Goal: Transaction & Acquisition: Register for event/course

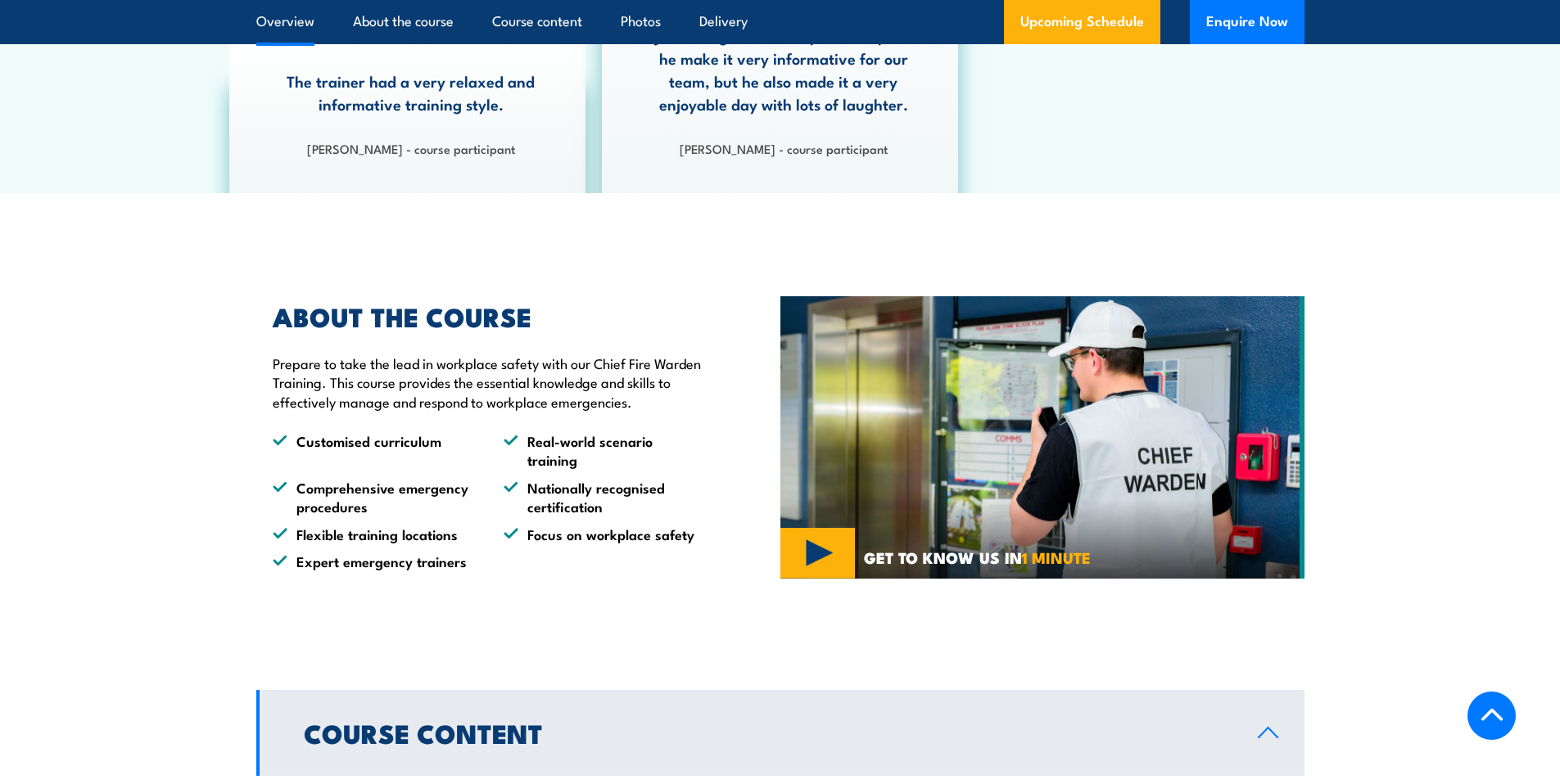
scroll to position [469, 0]
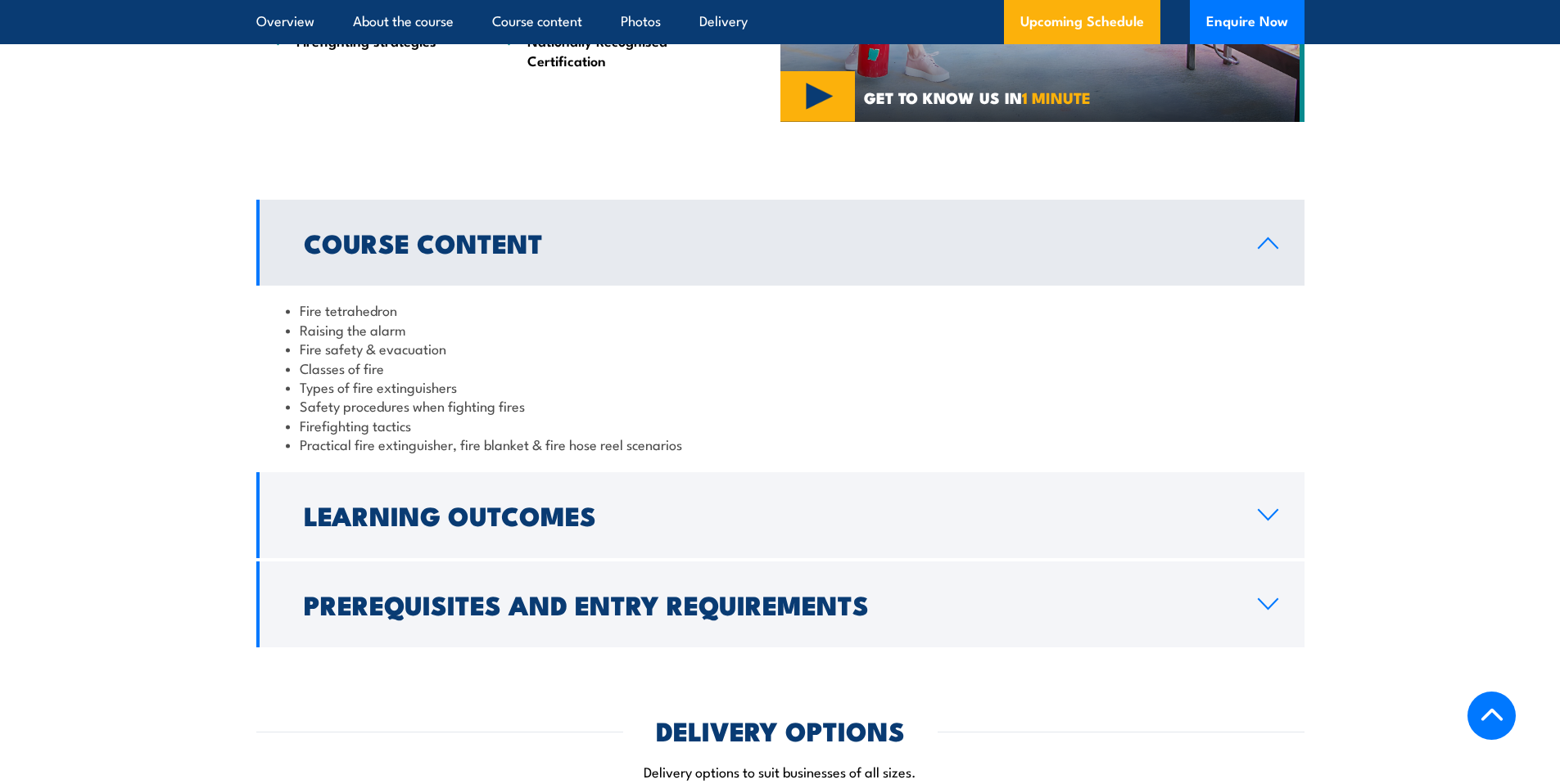
scroll to position [1400, 0]
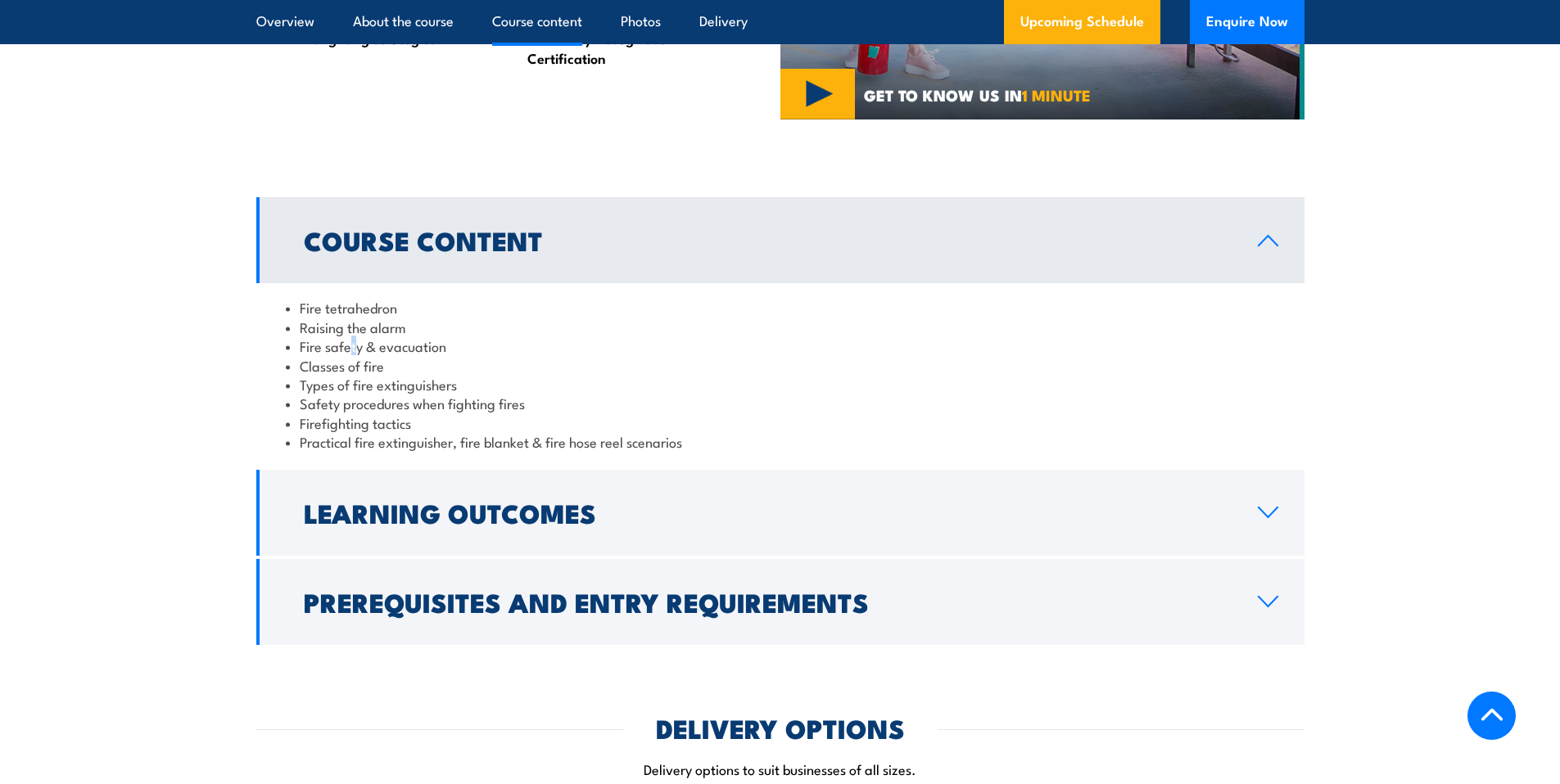
drag, startPoint x: 349, startPoint y: 339, endPoint x: 364, endPoint y: 346, distance: 16.6
click at [360, 345] on li "Fire safety & evacuation" at bounding box center [780, 345] width 989 height 19
click at [359, 379] on li "Types of fire extinguishers" at bounding box center [780, 383] width 989 height 19
drag, startPoint x: 317, startPoint y: 374, endPoint x: 412, endPoint y: 394, distance: 97.1
click at [415, 390] on li "Types of fire extinguishers" at bounding box center [780, 383] width 989 height 19
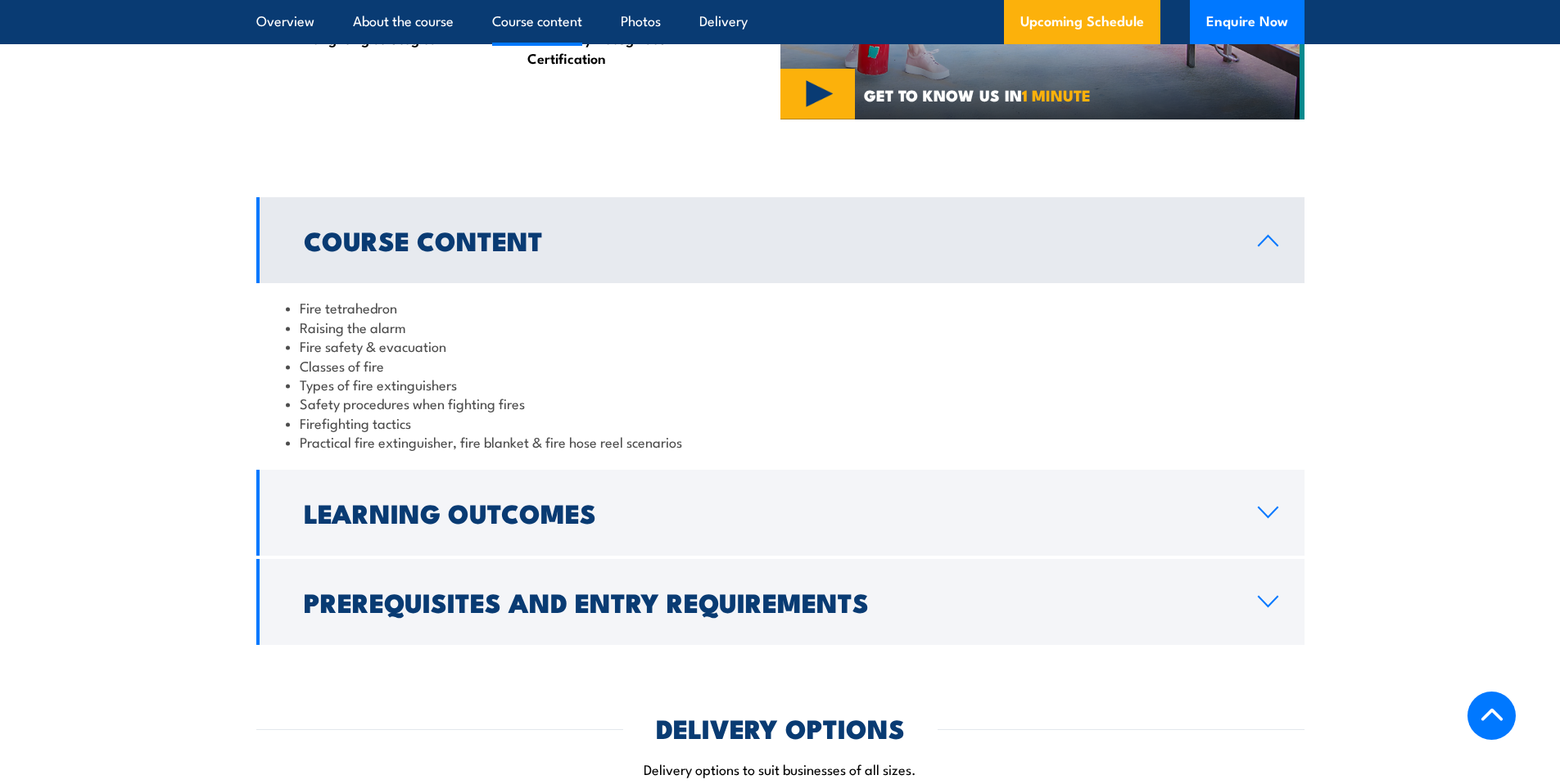
click at [393, 439] on li "Practical fire extinguisher, fire blanket & fire hose reel scenarios" at bounding box center [780, 441] width 989 height 19
drag, startPoint x: 314, startPoint y: 388, endPoint x: 405, endPoint y: 401, distance: 91.9
click at [405, 401] on ul "Fire tetrahedron Raising the alarm Fire safety & evacuation Classes of fire Typ…" at bounding box center [780, 374] width 989 height 153
click at [390, 426] on li "Firefighting tactics" at bounding box center [780, 422] width 989 height 19
drag, startPoint x: 316, startPoint y: 405, endPoint x: 429, endPoint y: 417, distance: 113.6
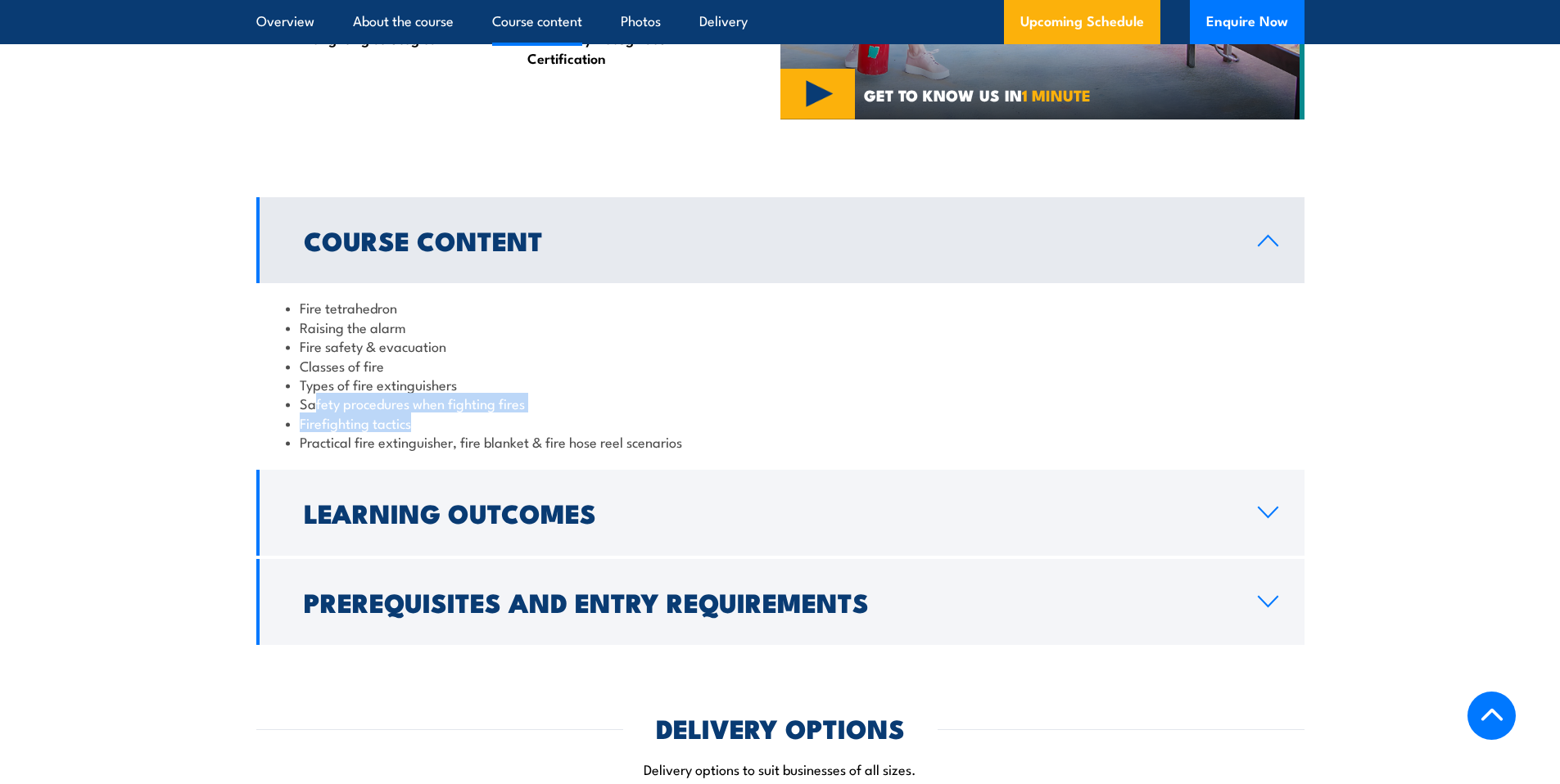
click at [429, 416] on ul "Fire tetrahedron Raising the alarm Fire safety & evacuation Classes of fire Typ…" at bounding box center [780, 374] width 989 height 153
click at [394, 434] on li "Practical fire extinguisher, fire blanket & fire hose reel scenarios" at bounding box center [780, 441] width 989 height 19
drag, startPoint x: 376, startPoint y: 429, endPoint x: 438, endPoint y: 434, distance: 62.2
click at [438, 434] on ul "Fire tetrahedron Raising the alarm Fire safety & evacuation Classes of fire Typ…" at bounding box center [780, 374] width 989 height 153
click at [439, 445] on li "Practical fire extinguisher, fire blanket & fire hose reel scenarios" at bounding box center [780, 441] width 989 height 19
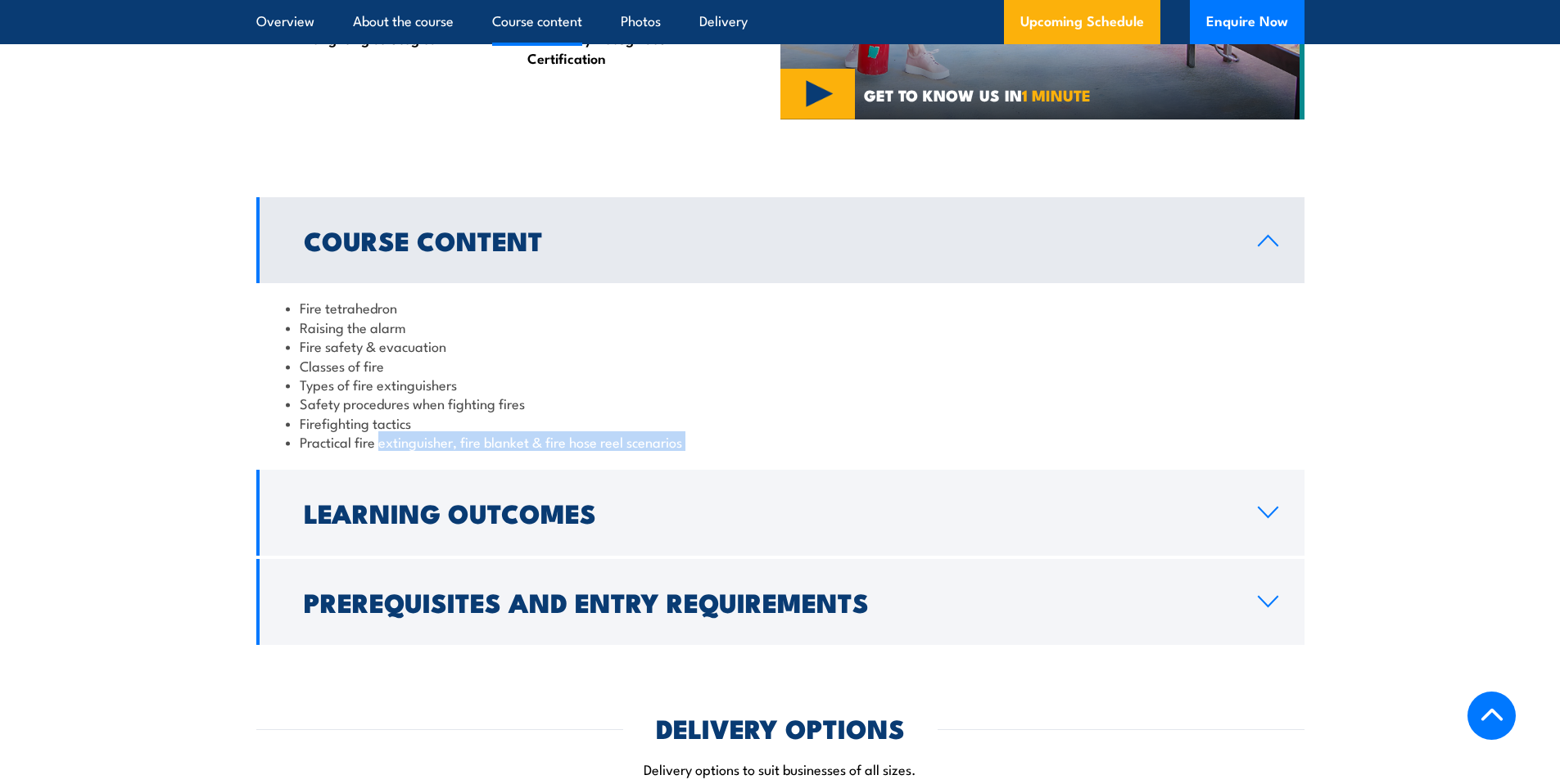
drag, startPoint x: 439, startPoint y: 445, endPoint x: 545, endPoint y: 454, distance: 106.4
click at [545, 454] on div "Fire tetrahedron Raising the alarm Fire safety & evacuation Classes of fire Typ…" at bounding box center [780, 374] width 1047 height 183
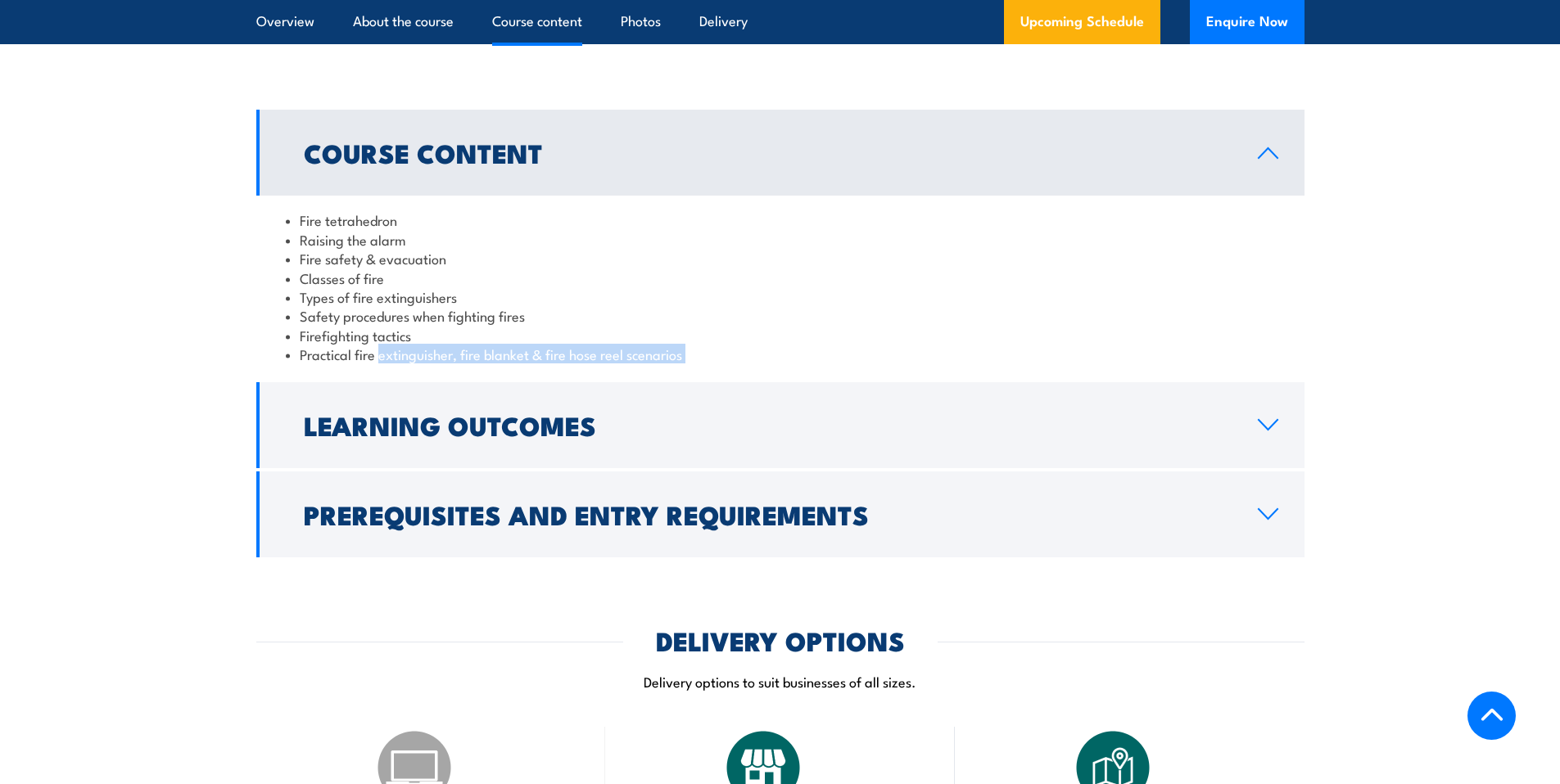
scroll to position [1524, 0]
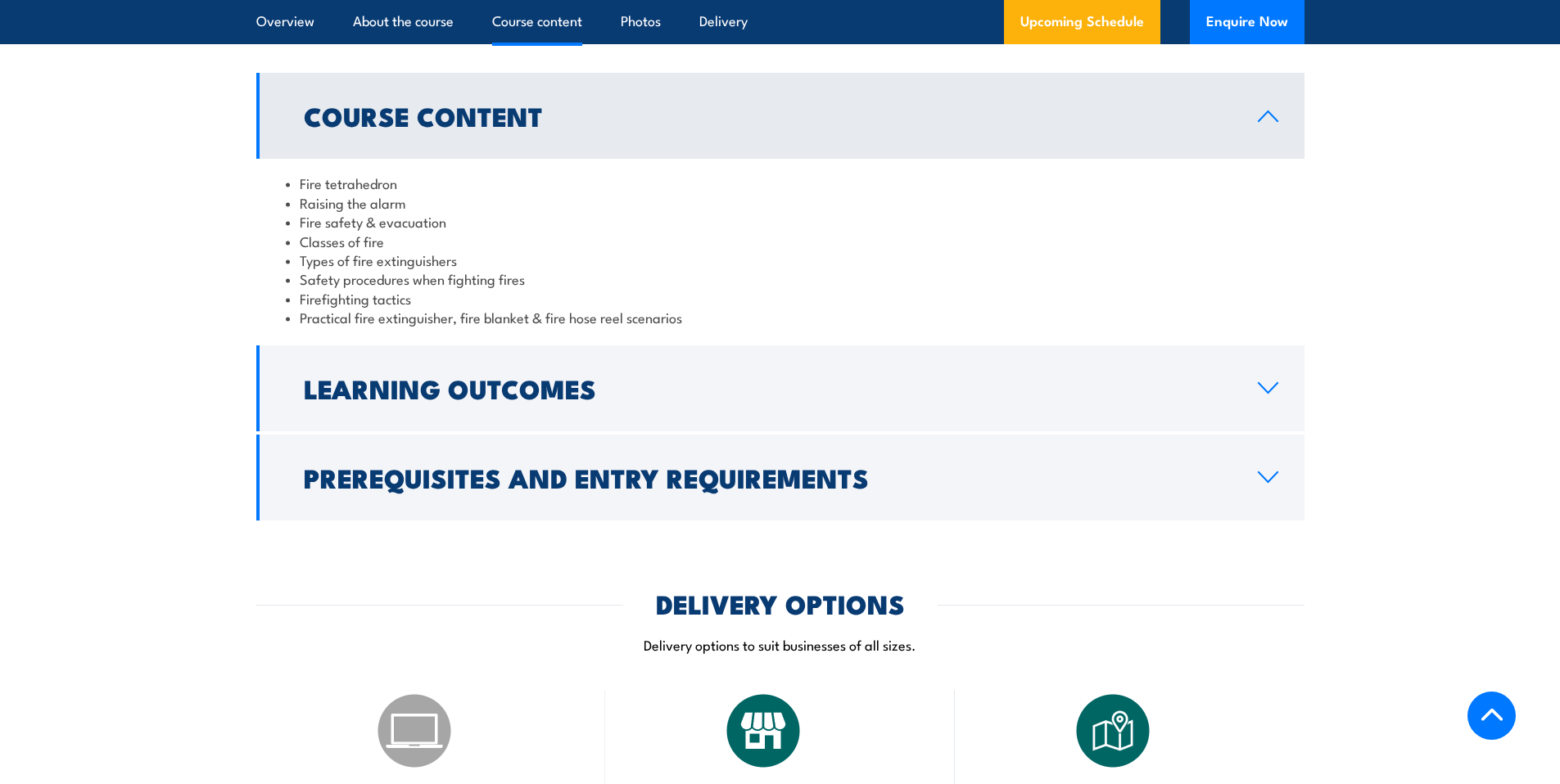
click at [697, 315] on li "Practical fire extinguisher, fire blanket & fire hose reel scenarios" at bounding box center [780, 317] width 989 height 19
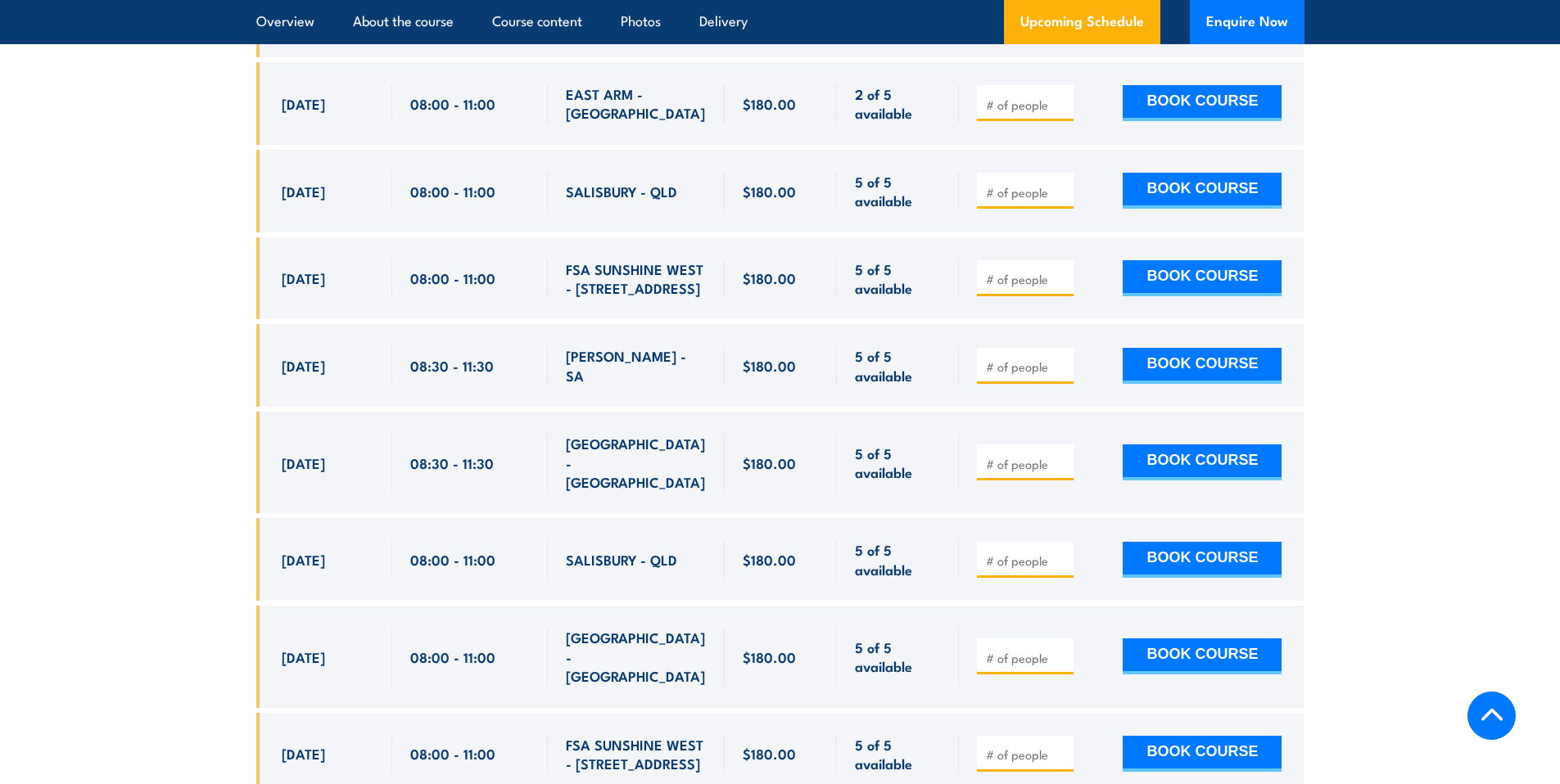
scroll to position [6111, 0]
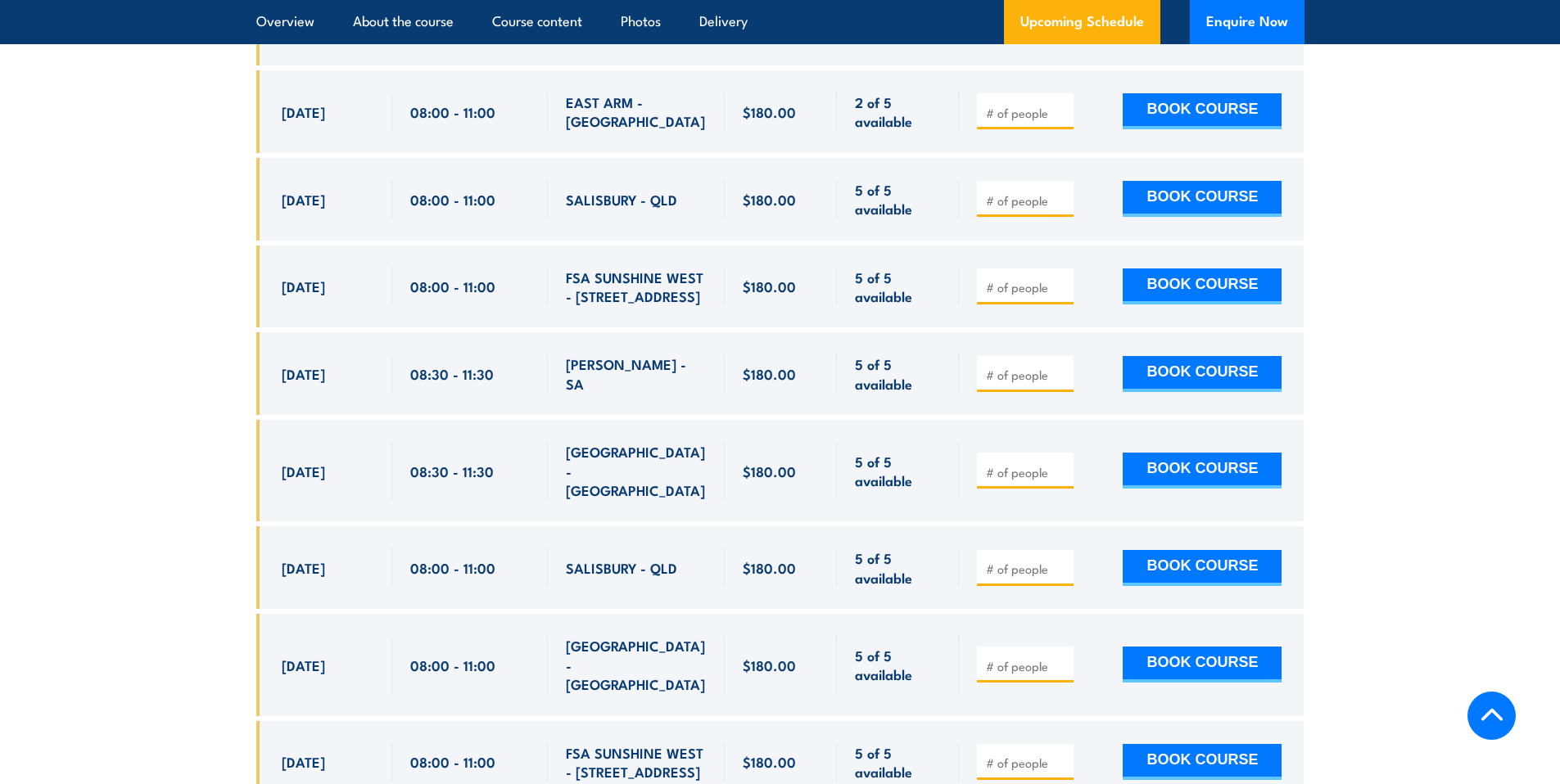
click at [1013, 755] on input "number" at bounding box center [1027, 762] width 82 height 17
click at [1060, 755] on input "1" at bounding box center [1027, 762] width 82 height 17
click at [1060, 755] on input "2" at bounding box center [1027, 762] width 82 height 17
click at [1060, 755] on input "3" at bounding box center [1027, 762] width 82 height 17
click at [1060, 755] on input "4" at bounding box center [1027, 762] width 82 height 17
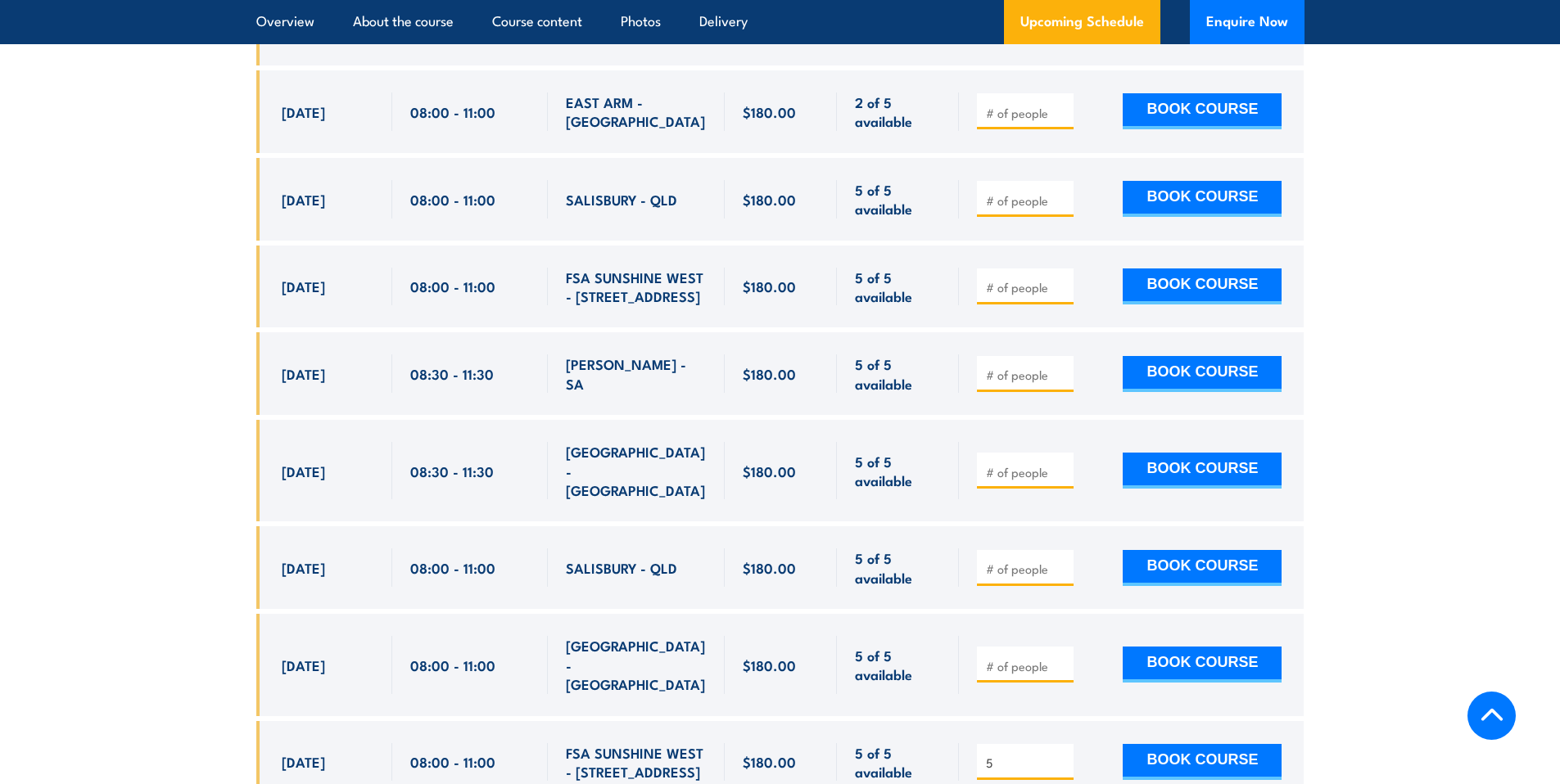
type input "5"
click at [1060, 755] on input "5" at bounding box center [1027, 762] width 82 height 17
click at [1178, 744] on button "BOOK COURSE" at bounding box center [1202, 762] width 158 height 36
